Goal: Information Seeking & Learning: Check status

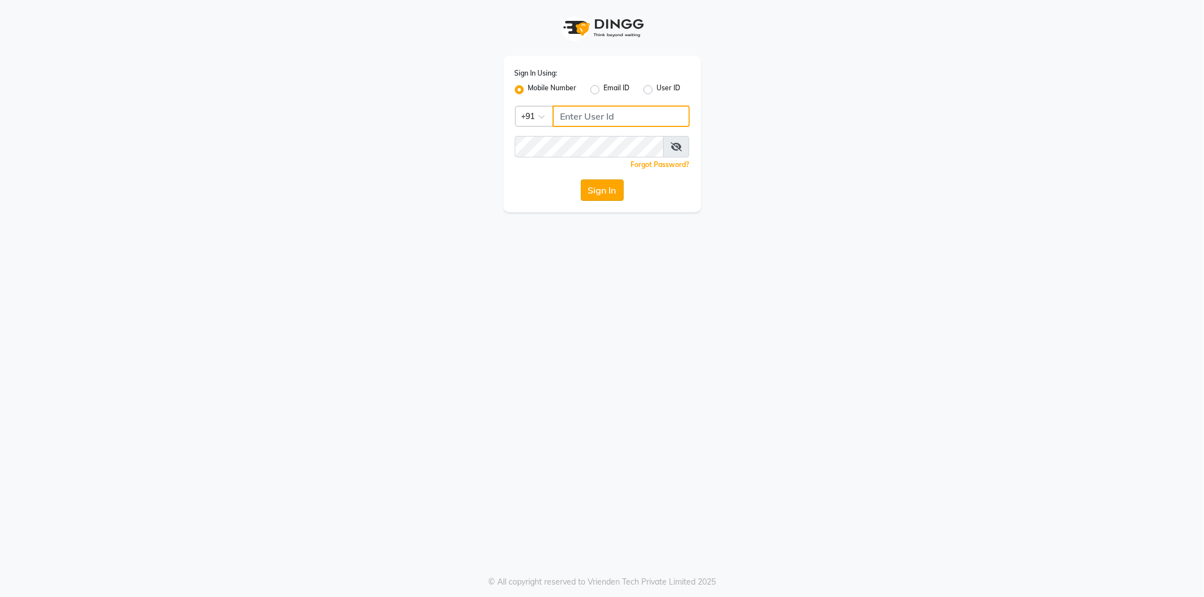
type input "9552287285"
click at [597, 187] on button "Sign In" at bounding box center [602, 189] width 43 height 21
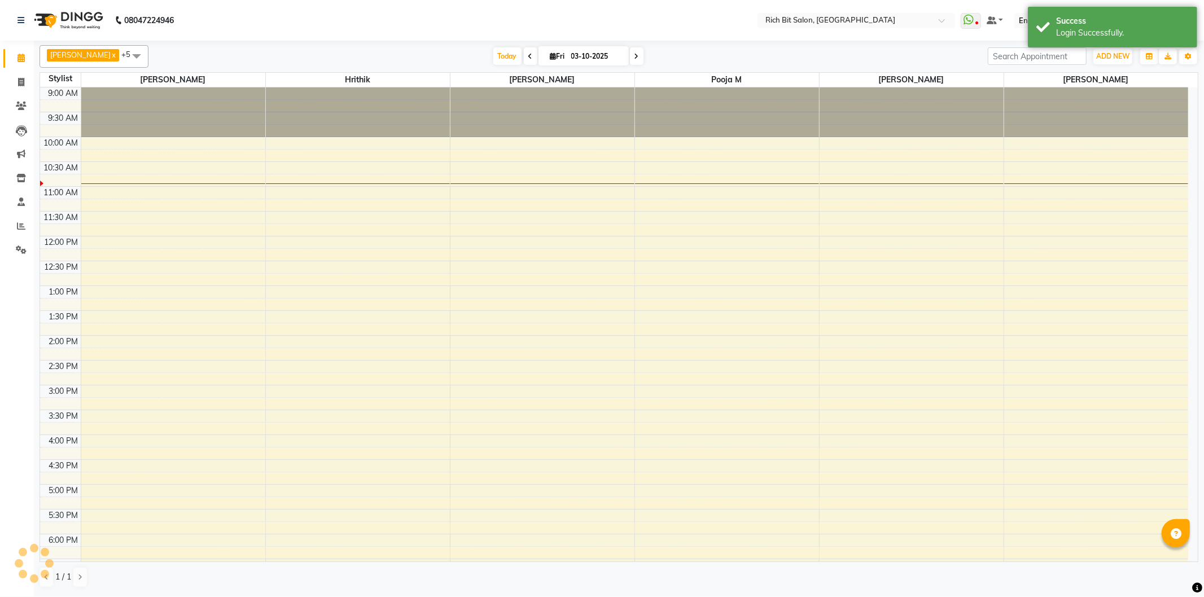
select select "en"
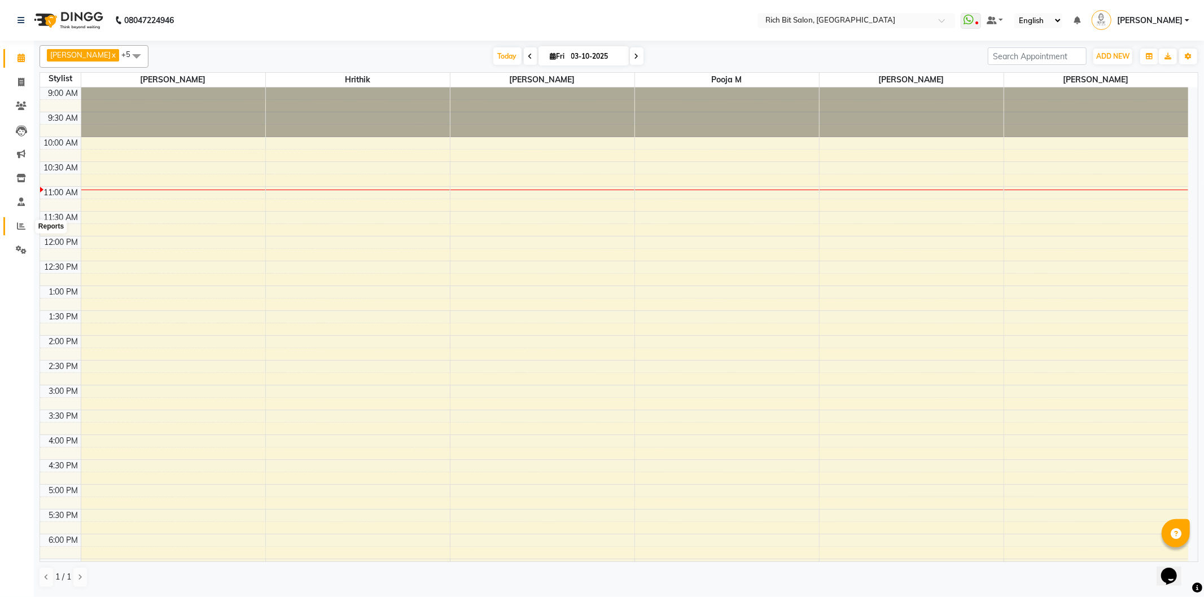
click at [17, 224] on icon at bounding box center [21, 226] width 8 height 8
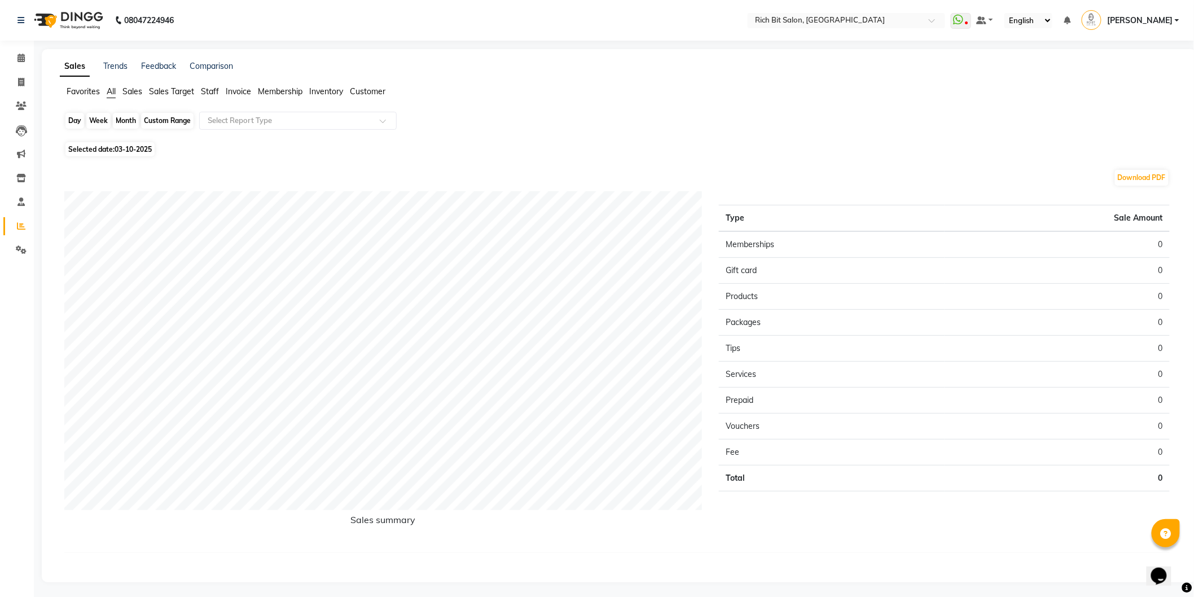
click at [67, 116] on div "Day" at bounding box center [74, 121] width 19 height 16
select select "10"
select select "2025"
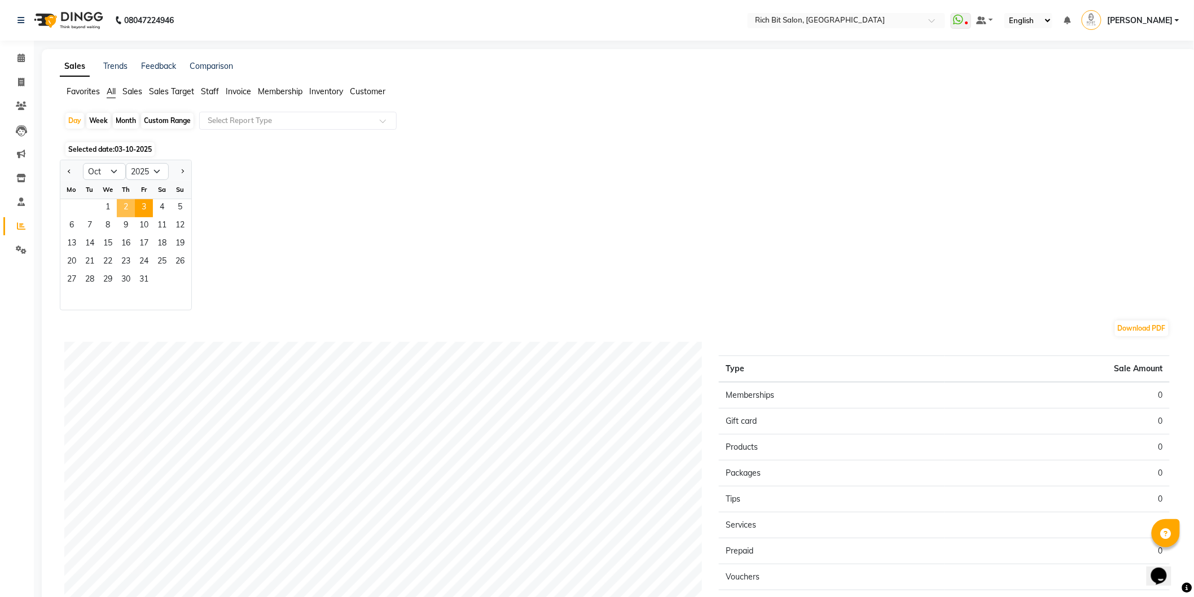
click at [124, 199] on span "2" at bounding box center [126, 208] width 18 height 18
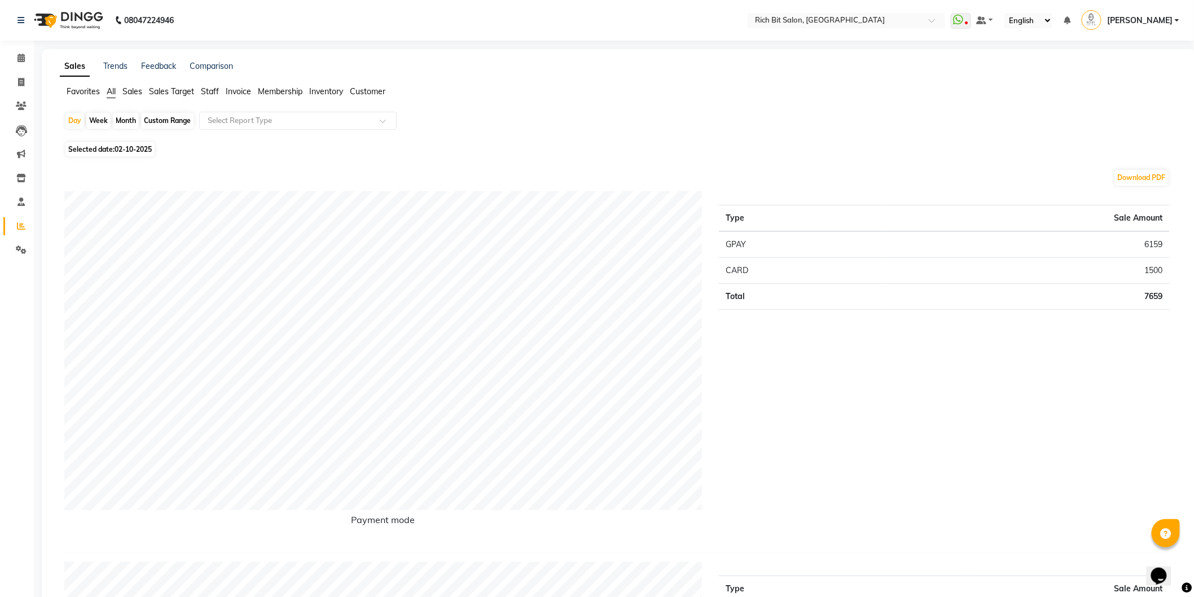
click at [134, 86] on span "Sales" at bounding box center [132, 91] width 20 height 10
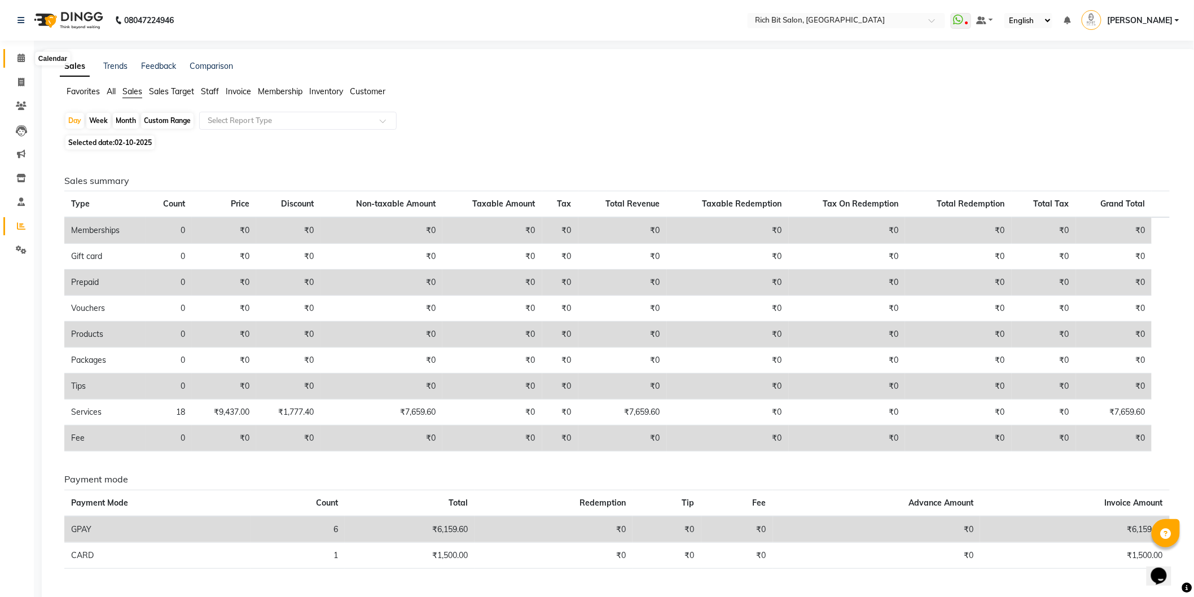
click at [19, 55] on icon at bounding box center [20, 58] width 7 height 8
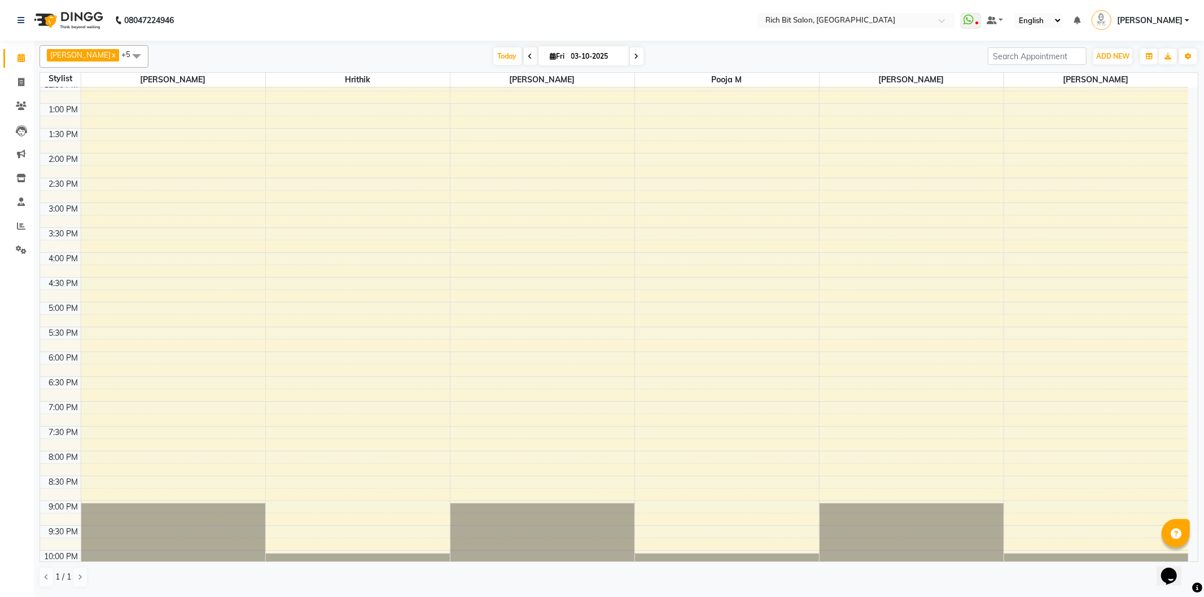
scroll to position [161, 0]
